Goal: Task Accomplishment & Management: Complete application form

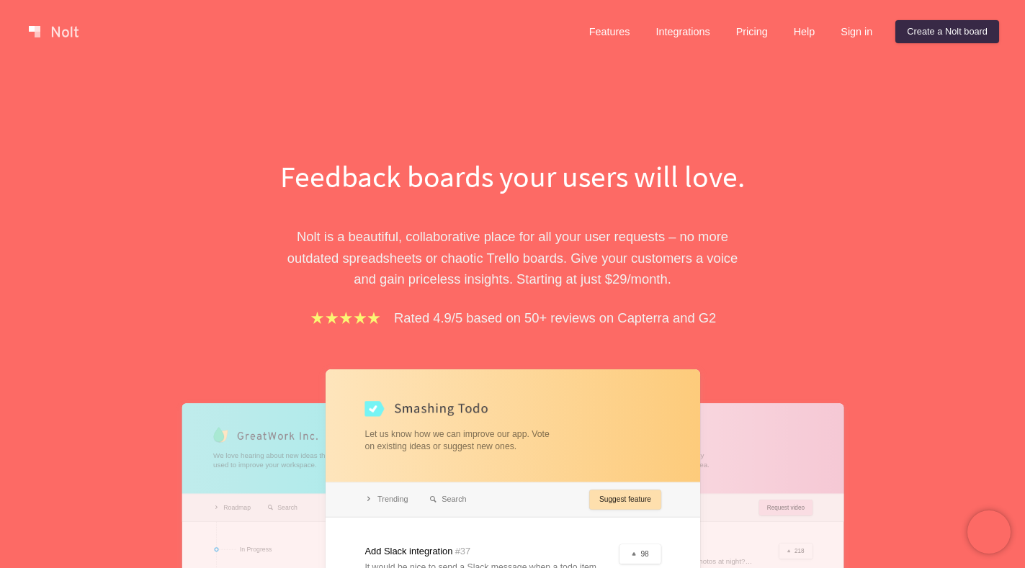
click at [930, 14] on div "Features Integrations Pricing Help Sign in Create a [PERSON_NAME] board Menu" at bounding box center [512, 31] width 1025 height 63
click at [929, 32] on link "Create a Nolt board" at bounding box center [947, 31] width 104 height 23
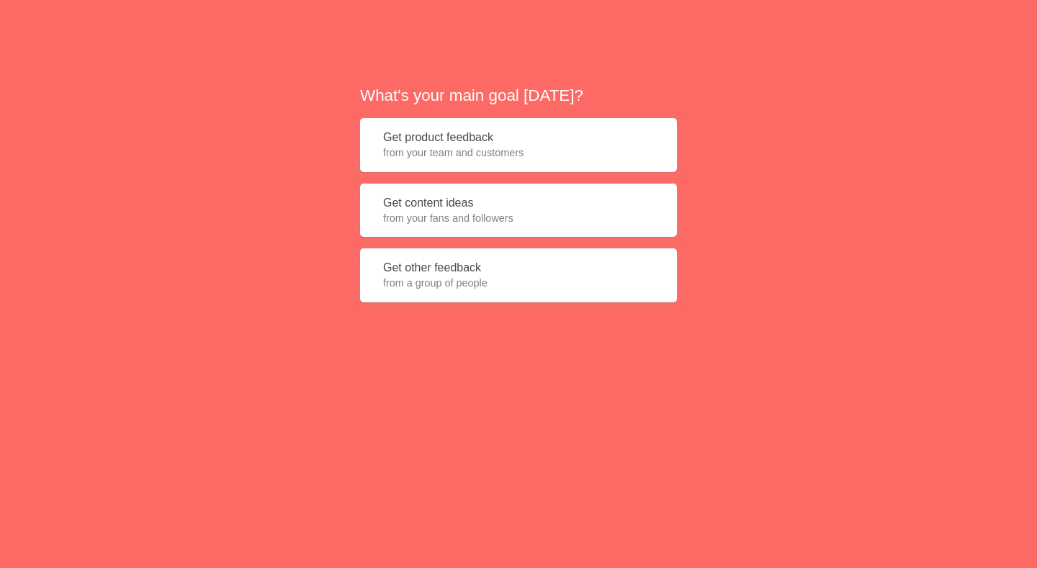
click at [438, 146] on span "from your team and customers" at bounding box center [518, 153] width 271 height 14
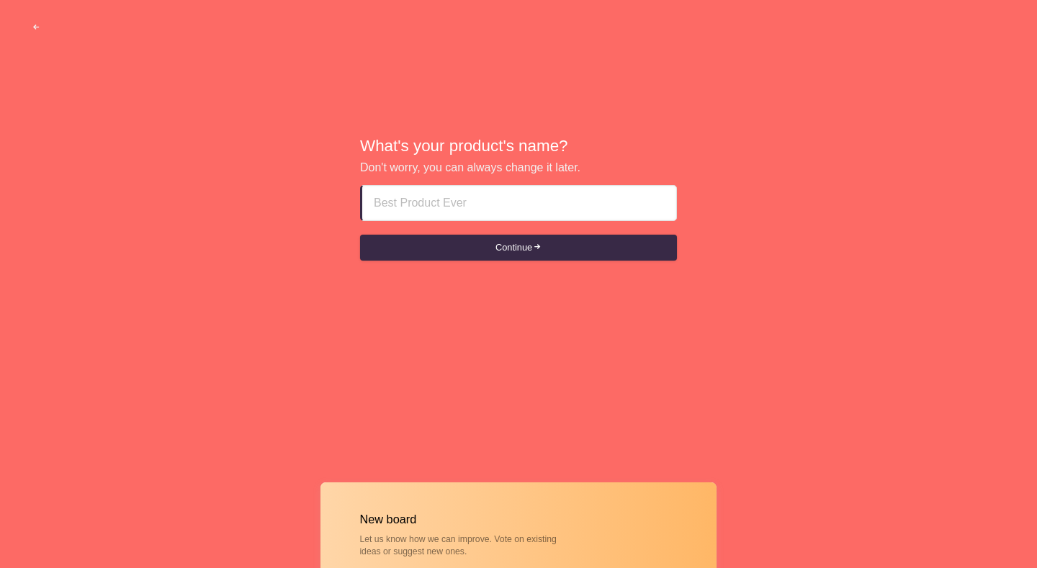
paste input "abu dhabi escorts D͟D͟D͟D͟D͟OS63!!!SSO163"
type input "abu dhabi escorts D͟D͟D͟D͟D͟OS63!!!SSO163"
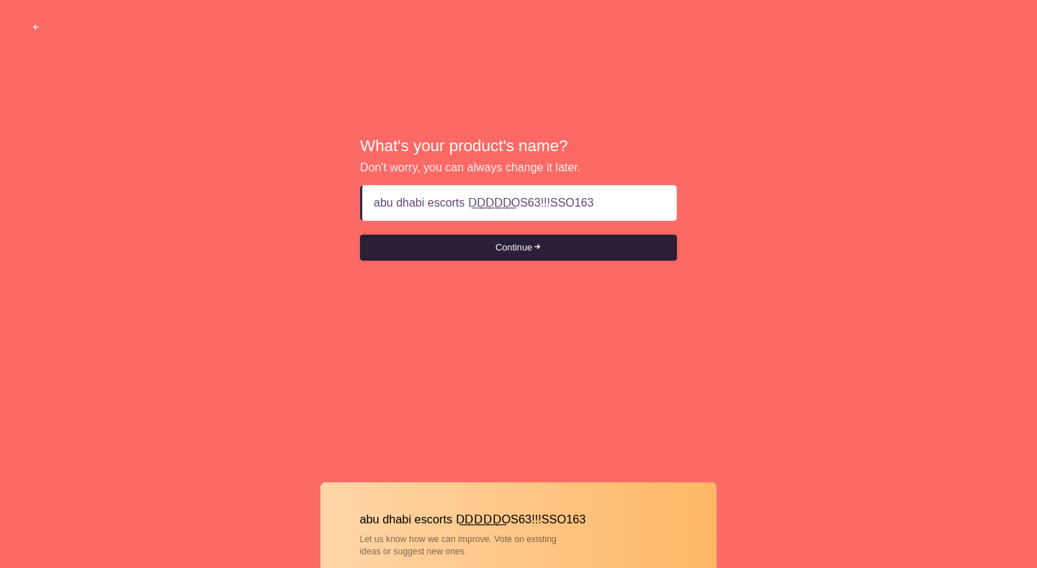
click at [481, 249] on button "Continue" at bounding box center [518, 248] width 317 height 26
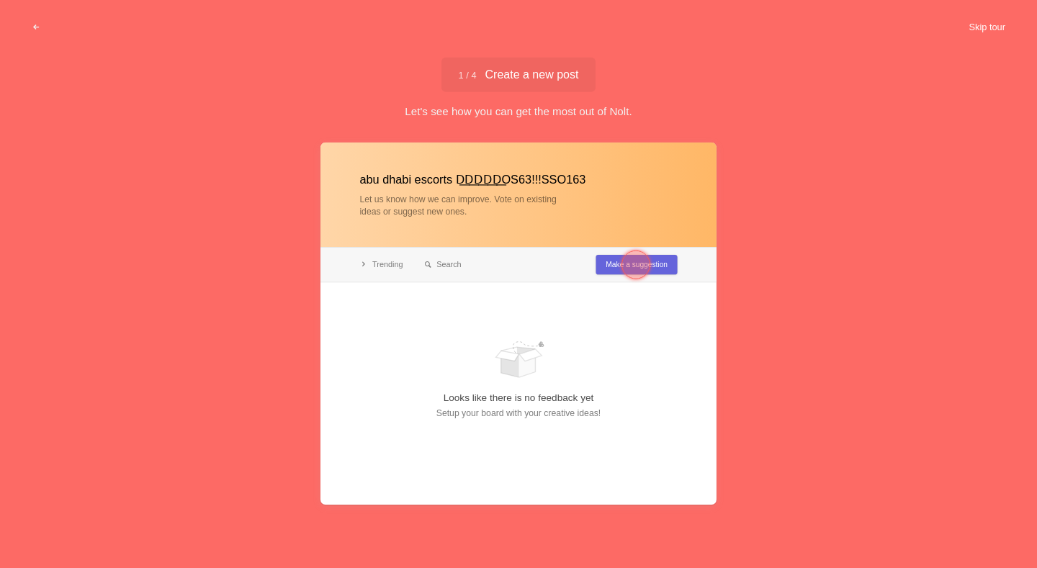
click at [967, 37] on button "Skip tour" at bounding box center [987, 27] width 71 height 26
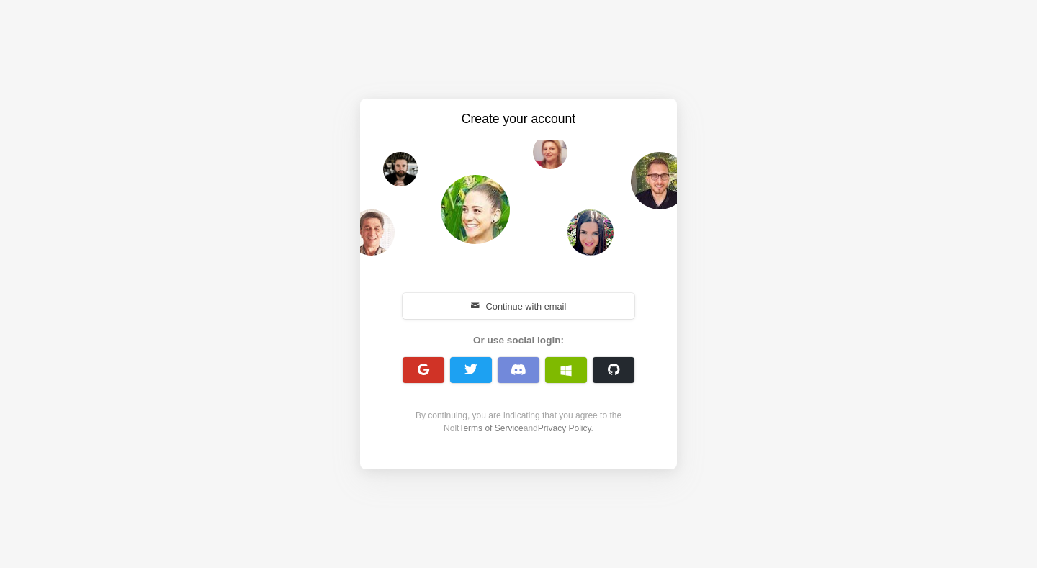
click at [409, 372] on button "button" at bounding box center [424, 370] width 42 height 26
